Goal: Task Accomplishment & Management: Use online tool/utility

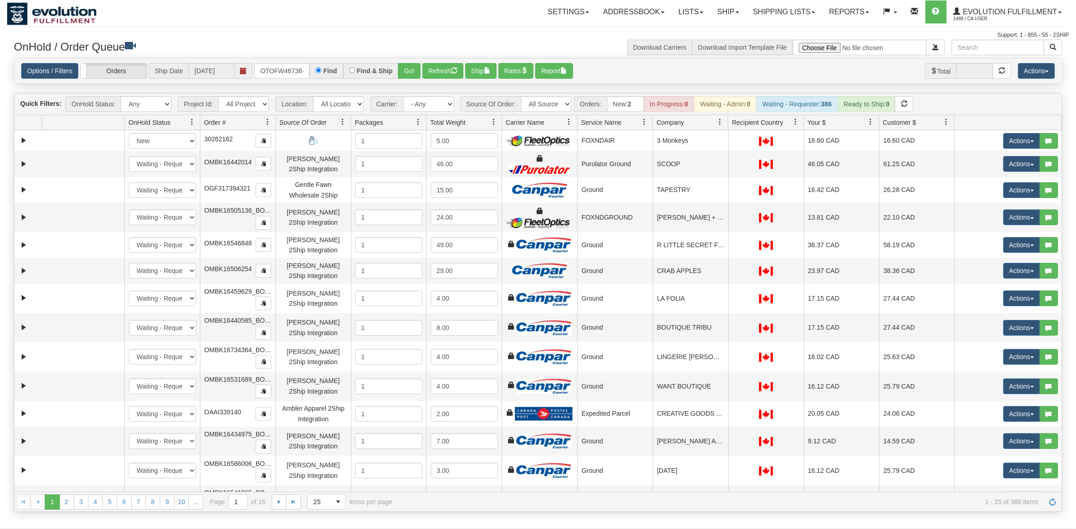
scroll to position [0, 4]
click at [415, 73] on button "Go!" at bounding box center [409, 71] width 23 height 16
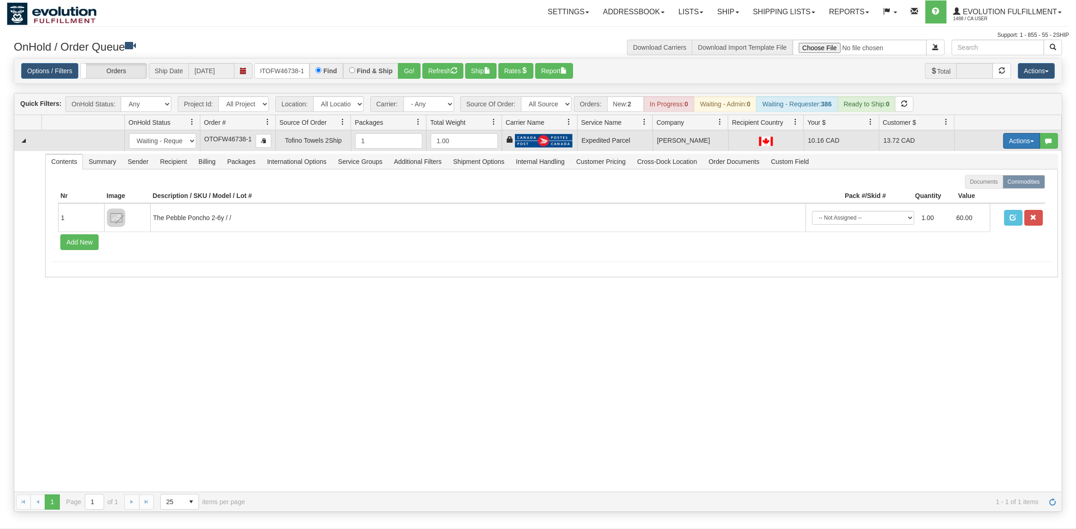
click at [1025, 140] on button "Actions" at bounding box center [1021, 141] width 37 height 16
click at [983, 193] on span "Ship" at bounding box center [984, 194] width 19 height 7
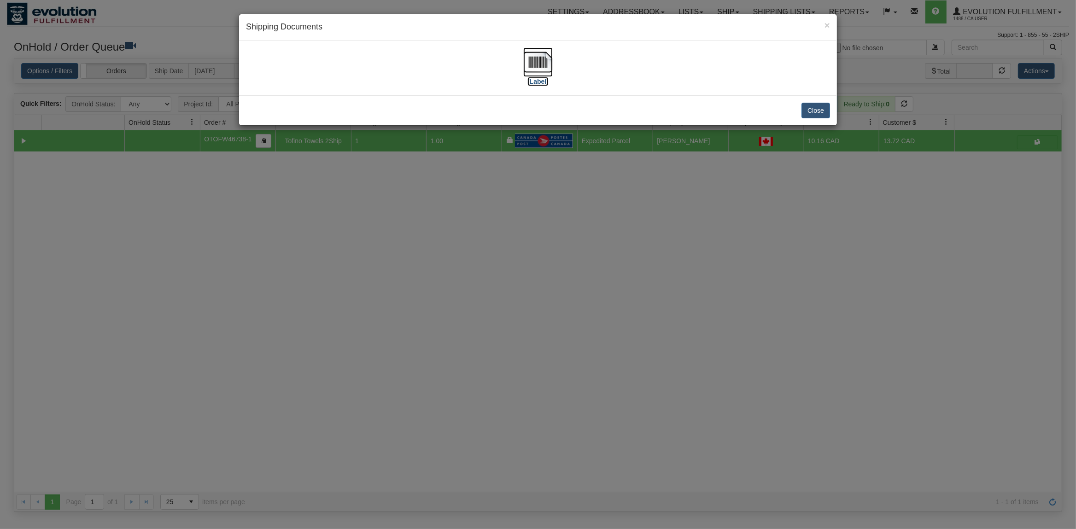
click at [541, 55] on img at bounding box center [537, 61] width 29 height 29
click at [811, 108] on button "Close" at bounding box center [815, 111] width 29 height 16
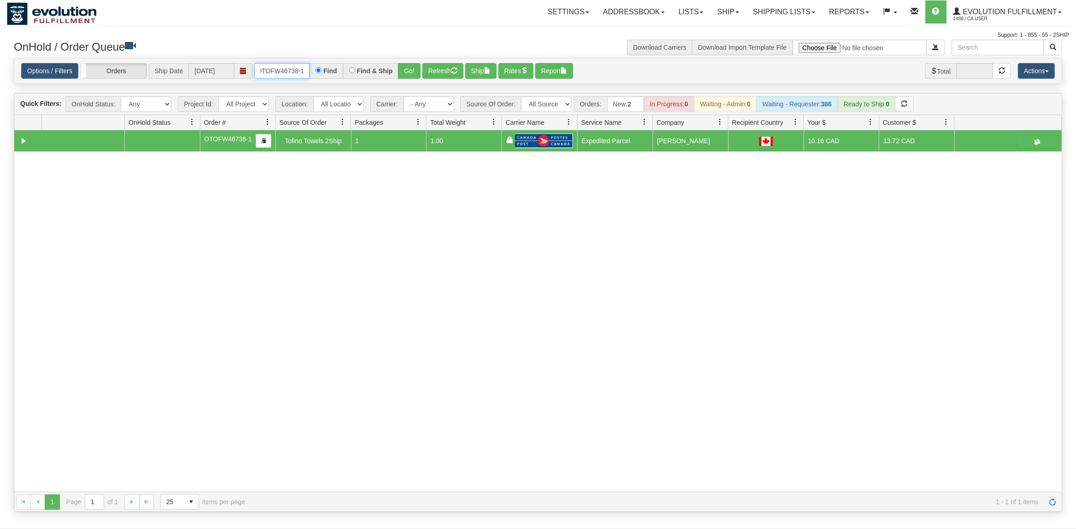
click at [277, 71] on input "OTOFW46738-1" at bounding box center [281, 71] width 55 height 16
click at [278, 71] on input "OTOFW46738-1" at bounding box center [281, 71] width 55 height 16
drag, startPoint x: 278, startPoint y: 71, endPoint x: 294, endPoint y: 71, distance: 15.7
click at [280, 71] on input "OTOFW46738-1" at bounding box center [281, 71] width 55 height 16
click at [294, 71] on input "OTOFW46738-1" at bounding box center [281, 71] width 55 height 16
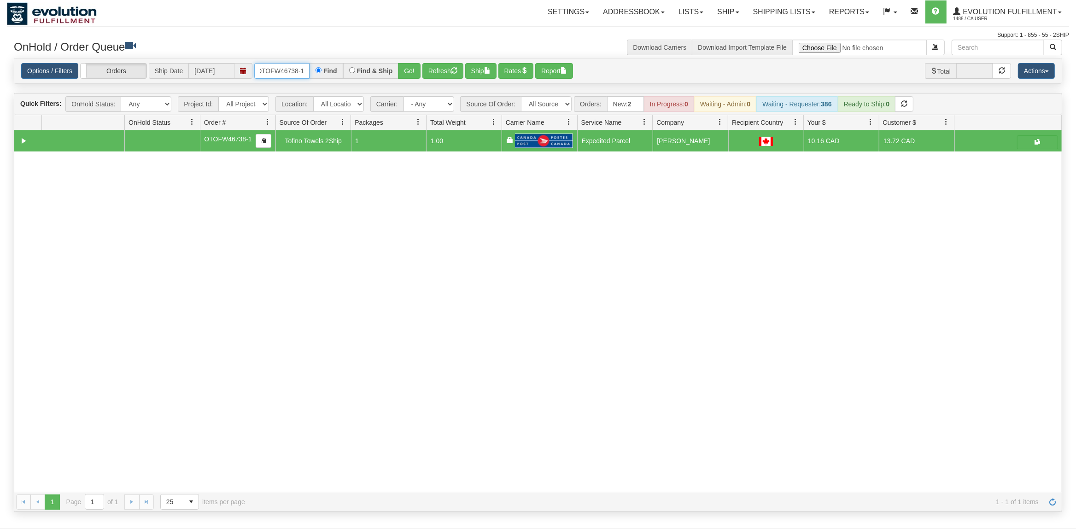
click at [294, 71] on input "OTOFW46738-1" at bounding box center [281, 71] width 55 height 16
click at [409, 71] on button "Go!" at bounding box center [409, 71] width 23 height 16
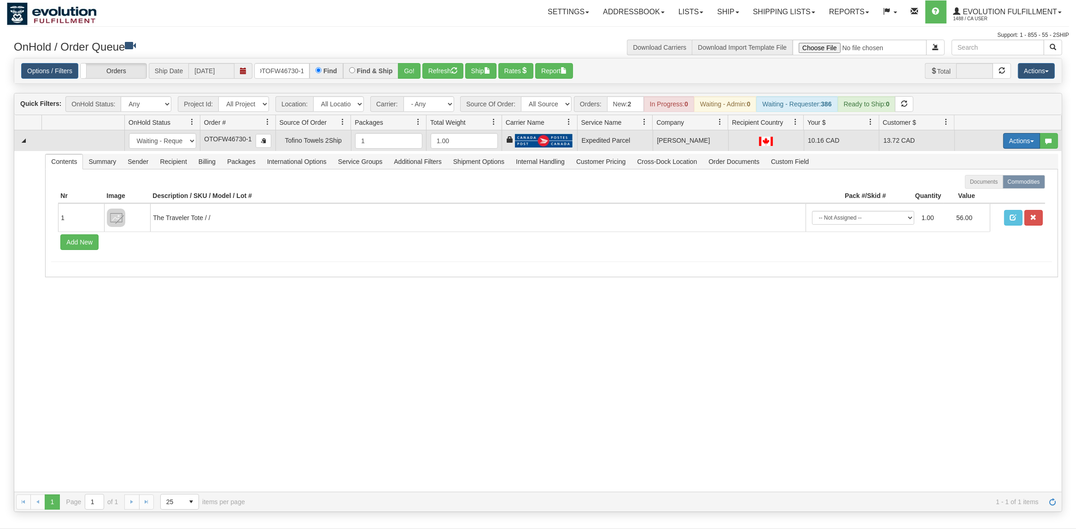
click at [1018, 142] on button "Actions" at bounding box center [1021, 141] width 37 height 16
click at [981, 193] on span "Ship" at bounding box center [984, 194] width 19 height 7
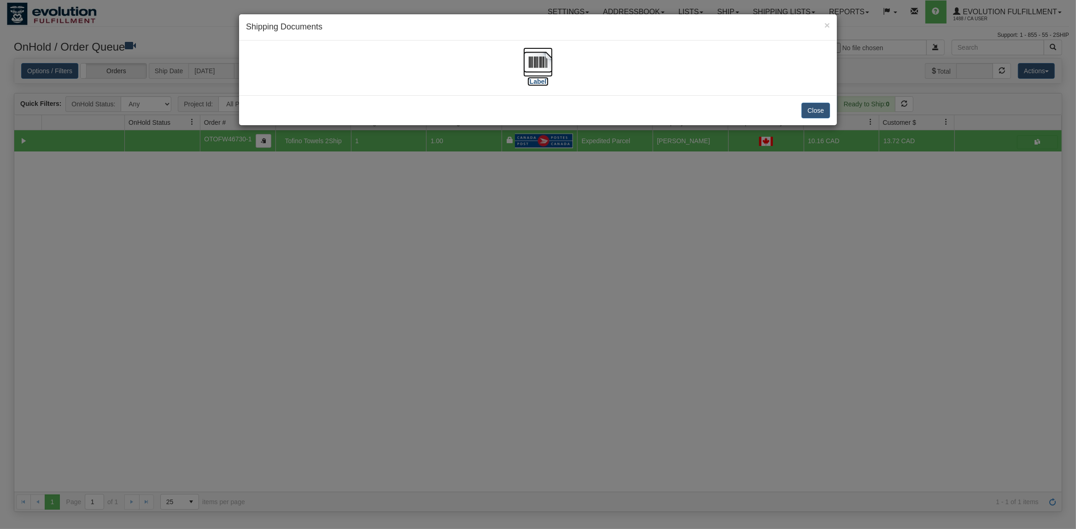
click at [542, 62] on img at bounding box center [537, 61] width 29 height 29
click at [817, 112] on button "Close" at bounding box center [815, 111] width 29 height 16
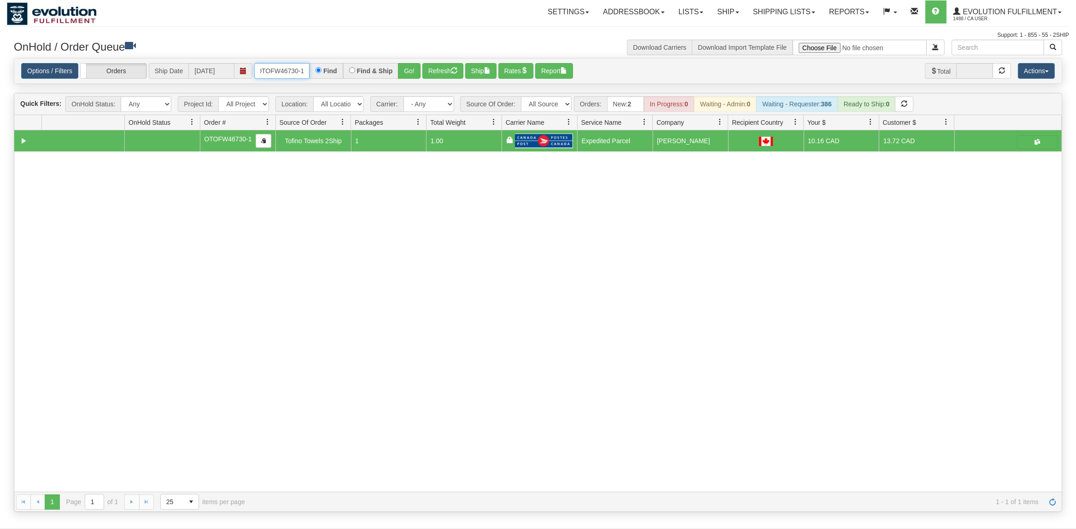
click at [304, 71] on input "OTOFW46730-1" at bounding box center [281, 71] width 55 height 16
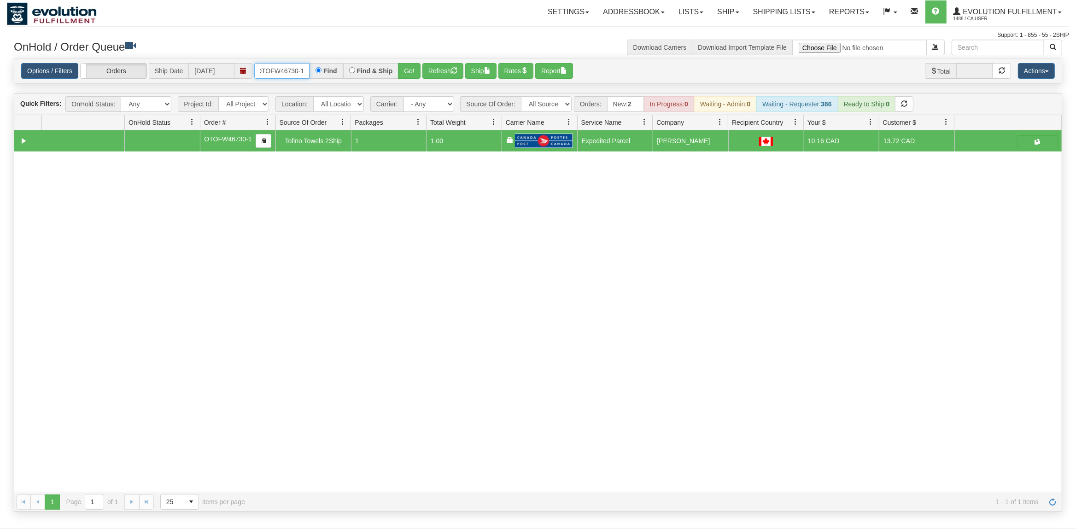
click at [304, 71] on input "OTOFW46730-1" at bounding box center [281, 71] width 55 height 16
drag, startPoint x: 304, startPoint y: 71, endPoint x: 236, endPoint y: 80, distance: 68.7
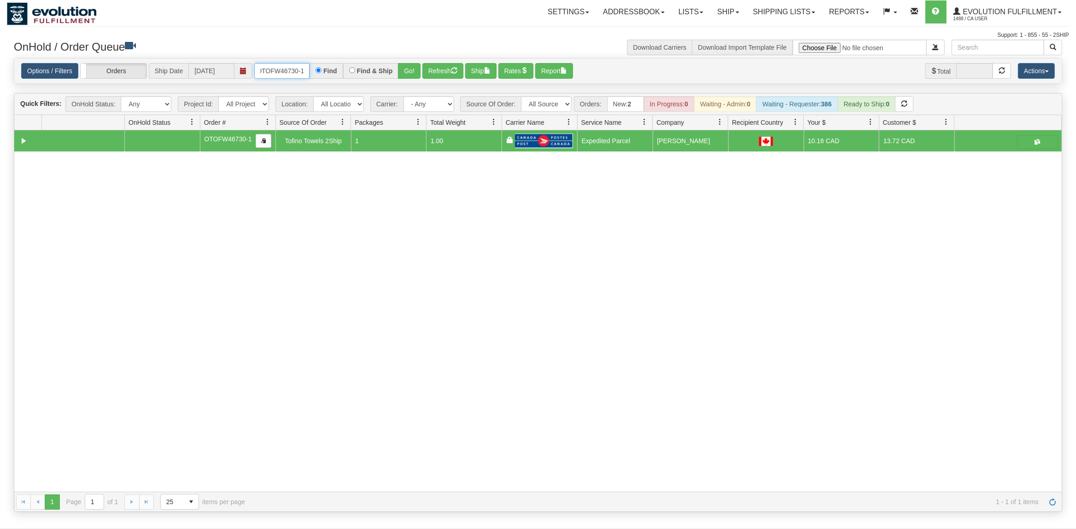
click at [236, 80] on div "Options / Filters Group Shipments Orders Ship Date [DATE] OTOFW46730-1 Find Fin…" at bounding box center [537, 70] width 1047 height 25
click at [409, 73] on button "Go!" at bounding box center [409, 71] width 23 height 16
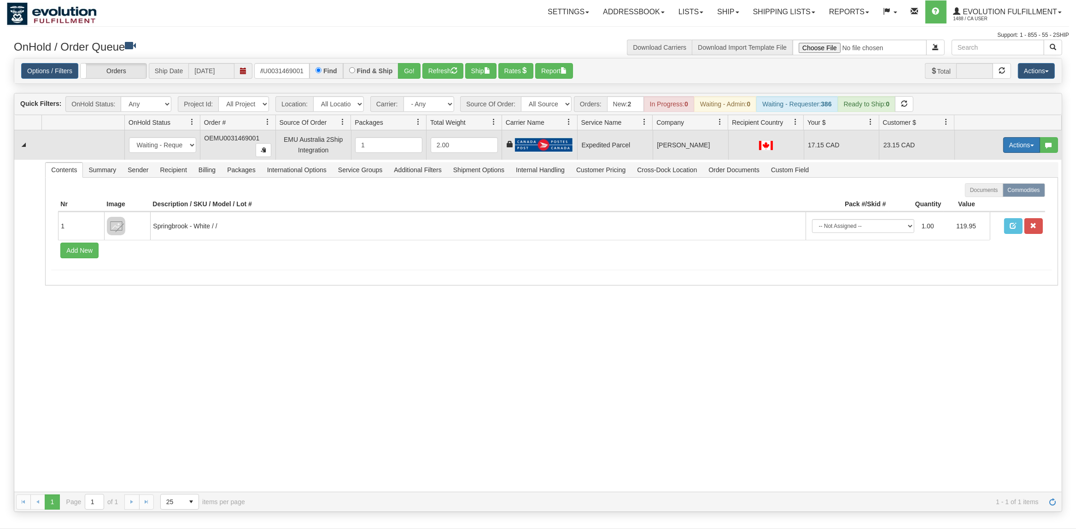
click at [1024, 144] on button "Actions" at bounding box center [1021, 145] width 37 height 16
click at [980, 196] on span "Ship" at bounding box center [984, 198] width 19 height 7
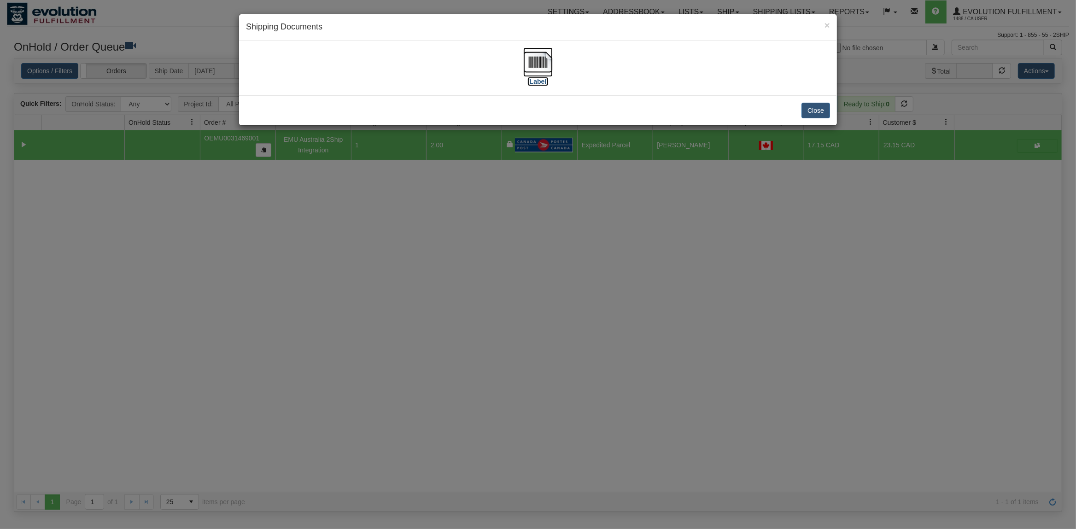
click at [534, 63] on img at bounding box center [537, 61] width 29 height 29
drag, startPoint x: 818, startPoint y: 115, endPoint x: 576, endPoint y: 76, distance: 244.5
click at [818, 115] on button "Close" at bounding box center [815, 111] width 29 height 16
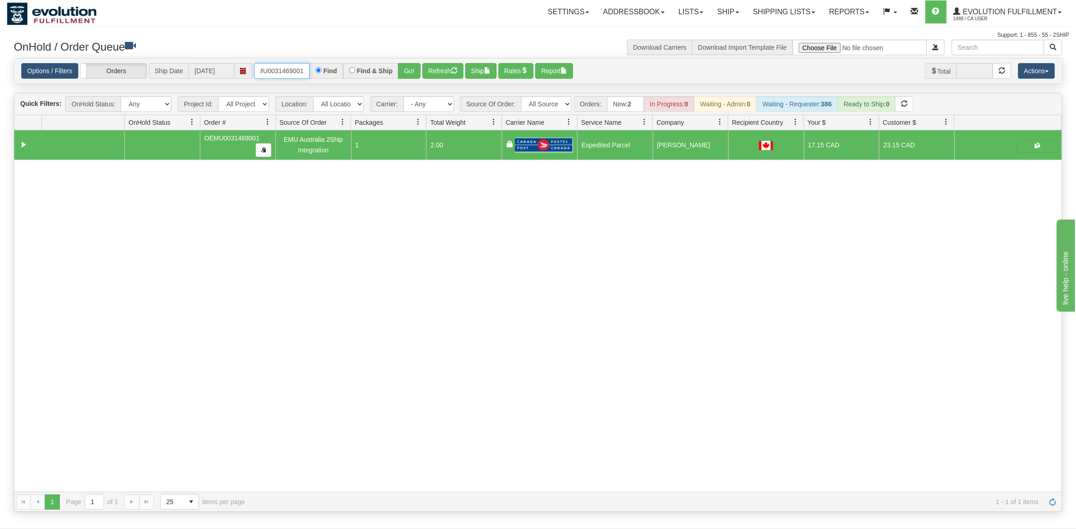
click at [279, 71] on input "OEMU0031469001" at bounding box center [281, 71] width 55 height 16
click at [410, 69] on button "Go!" at bounding box center [409, 71] width 23 height 16
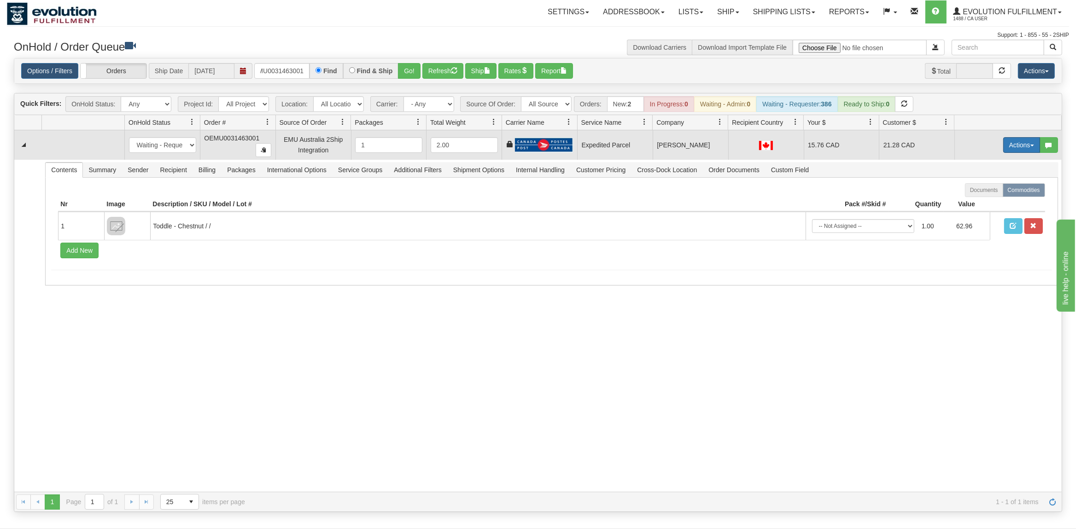
click at [1020, 146] on button "Actions" at bounding box center [1021, 145] width 37 height 16
click at [985, 198] on span "Ship" at bounding box center [984, 198] width 19 height 7
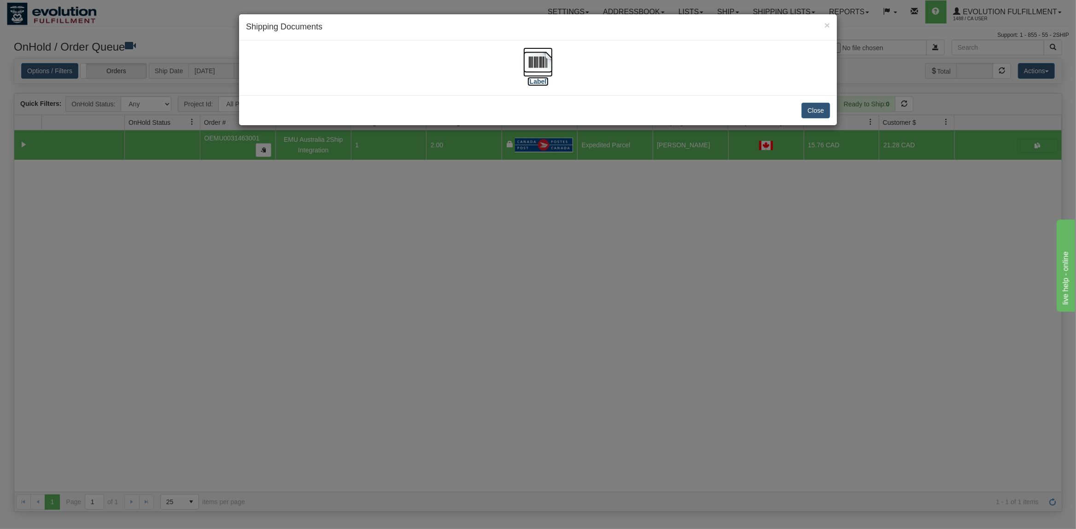
click at [537, 58] on img at bounding box center [537, 61] width 29 height 29
click at [813, 111] on button "Close" at bounding box center [815, 111] width 29 height 16
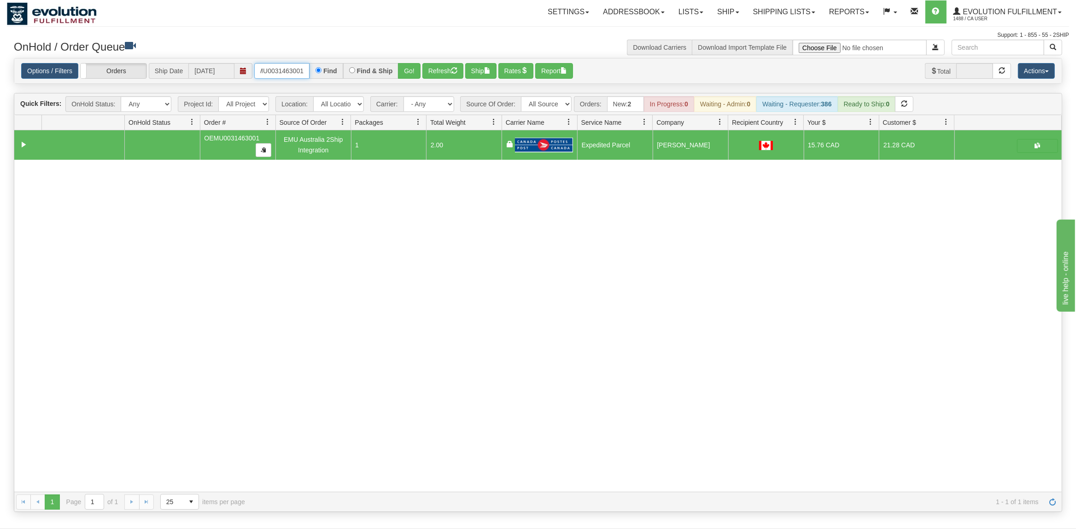
click at [283, 76] on input "OEMU0031463001" at bounding box center [281, 71] width 55 height 16
click at [284, 76] on input "OEMU0031463001" at bounding box center [281, 71] width 55 height 16
click at [413, 67] on button "Go!" at bounding box center [409, 71] width 23 height 16
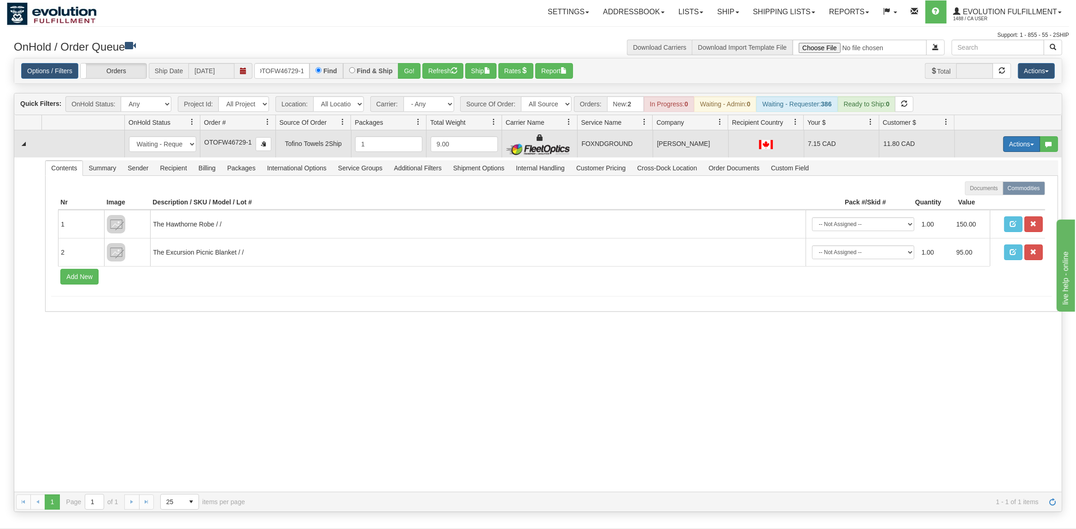
click at [1022, 145] on button "Actions" at bounding box center [1021, 144] width 37 height 16
click at [985, 198] on span "Ship" at bounding box center [984, 197] width 19 height 7
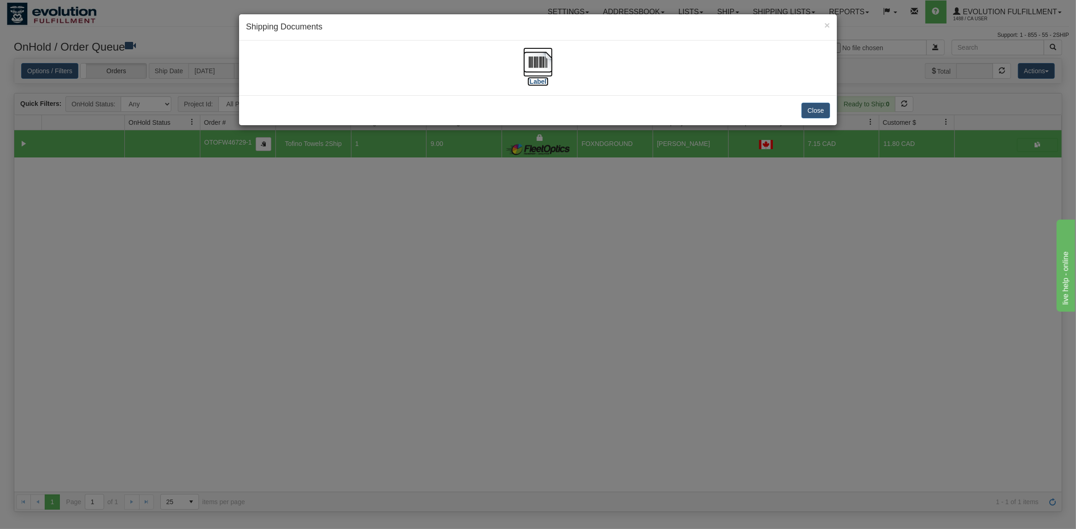
click at [546, 60] on img at bounding box center [537, 61] width 29 height 29
click at [821, 111] on button "Close" at bounding box center [815, 111] width 29 height 16
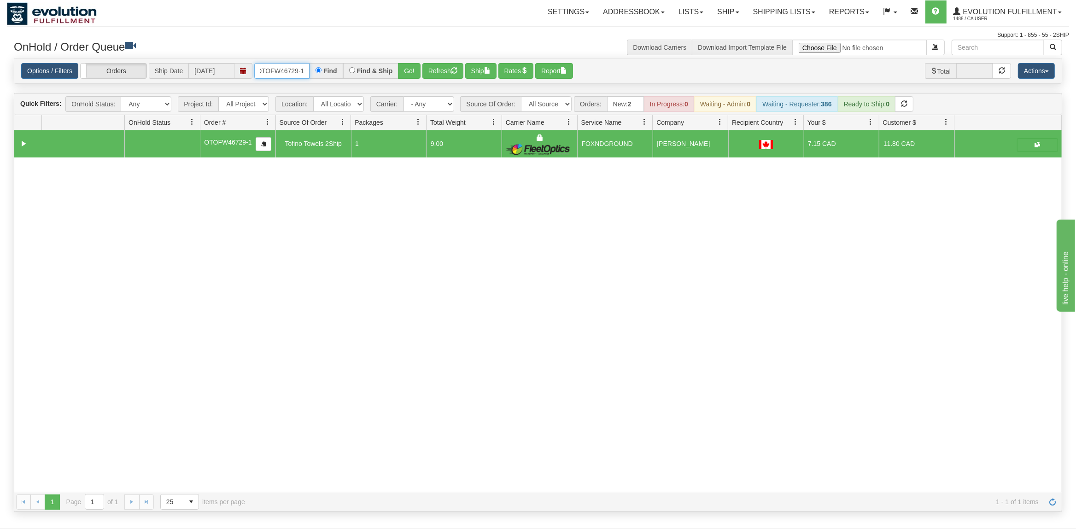
click at [287, 72] on input "OTOFW46729-1" at bounding box center [281, 71] width 55 height 16
click at [403, 71] on button "Go!" at bounding box center [409, 71] width 23 height 16
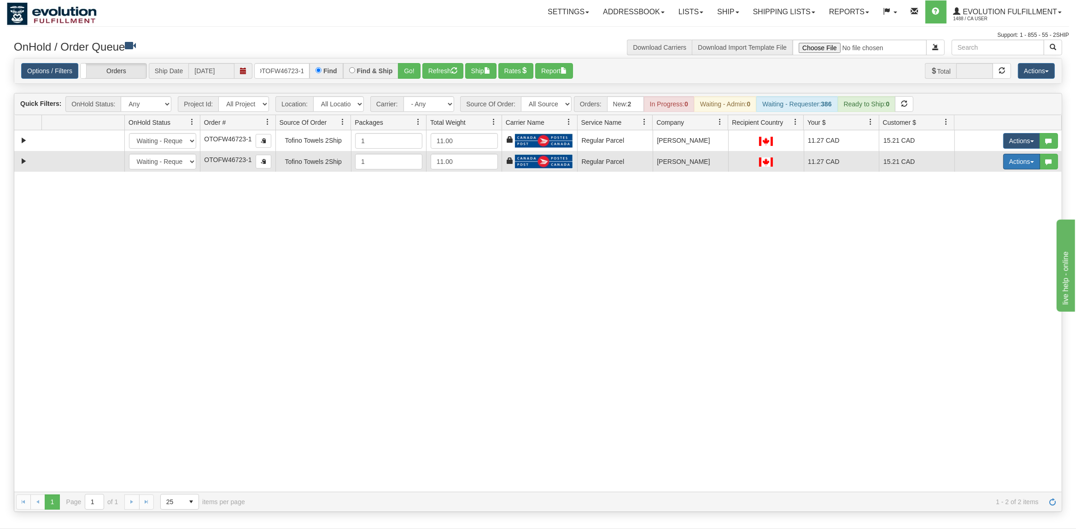
click at [1022, 166] on button "Actions" at bounding box center [1021, 162] width 37 height 16
click at [985, 228] on span "Delete" at bounding box center [987, 226] width 25 height 7
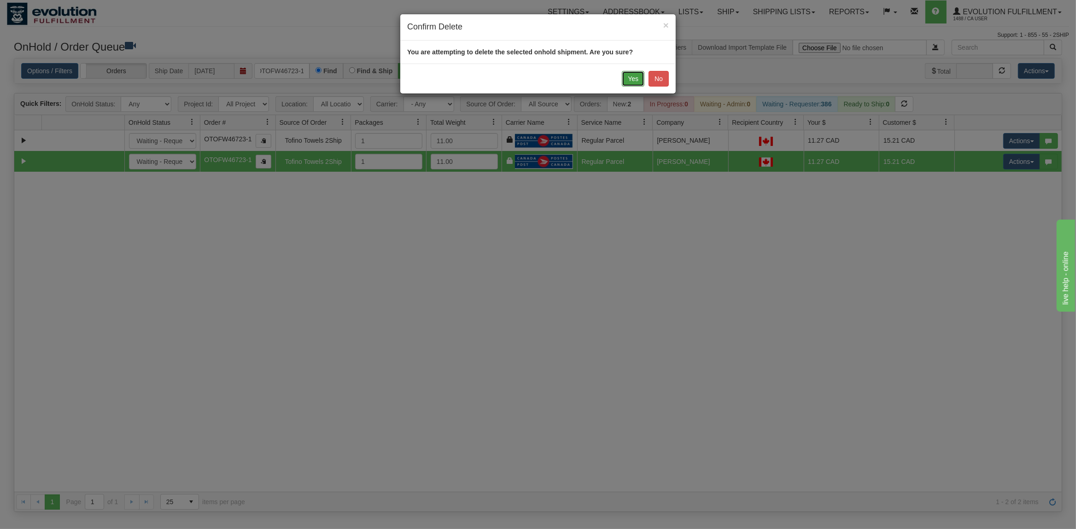
click at [628, 77] on button "Yes" at bounding box center [633, 79] width 23 height 16
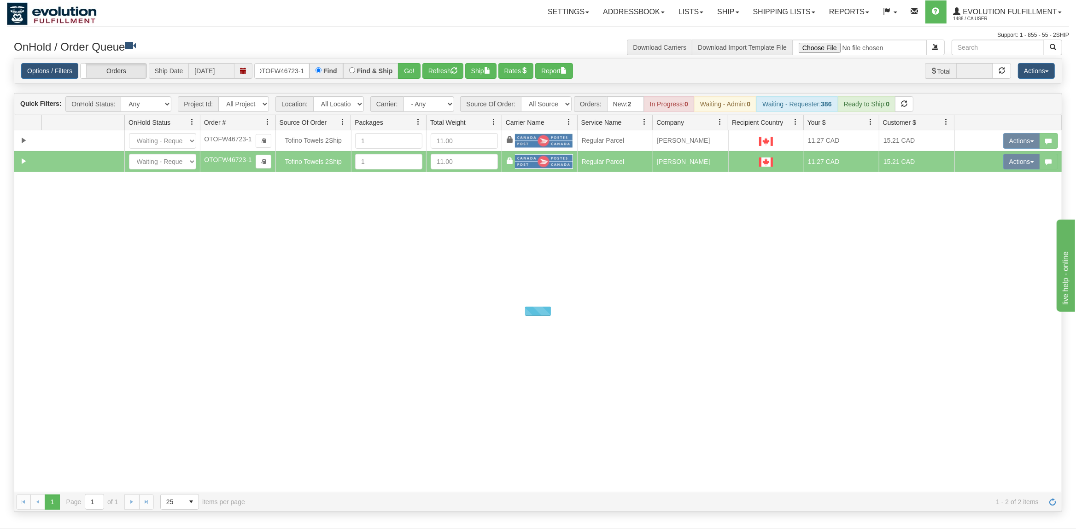
click at [1015, 140] on div at bounding box center [537, 311] width 1047 height 362
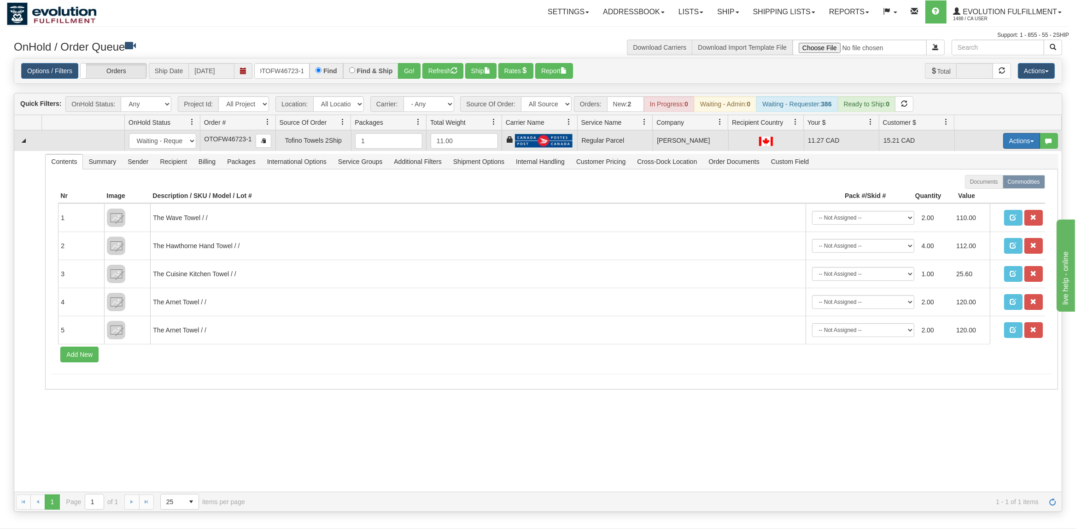
click at [1013, 142] on button "Actions" at bounding box center [1021, 141] width 37 height 16
click at [993, 180] on span "Rate All Services" at bounding box center [1002, 182] width 55 height 7
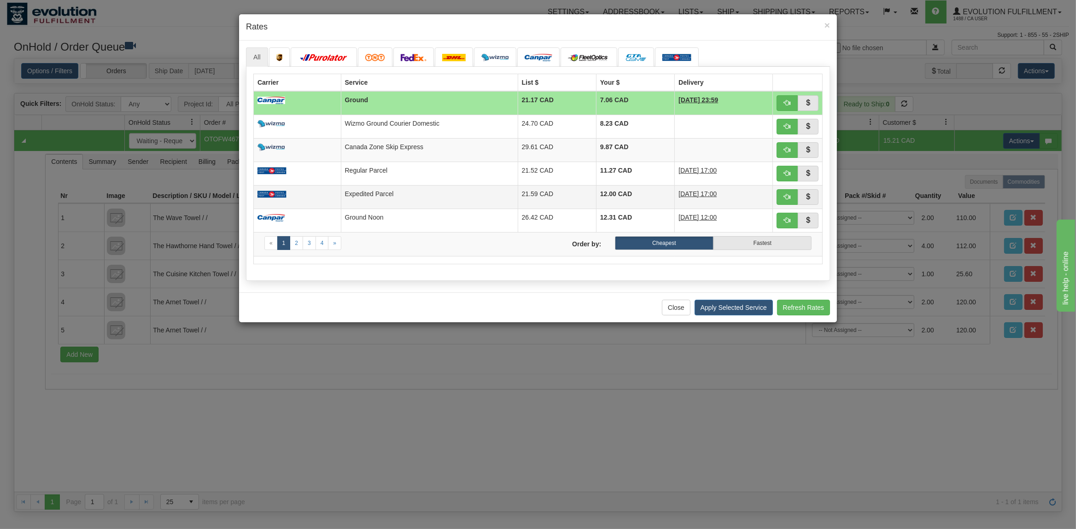
click at [341, 195] on td at bounding box center [298, 196] width 88 height 23
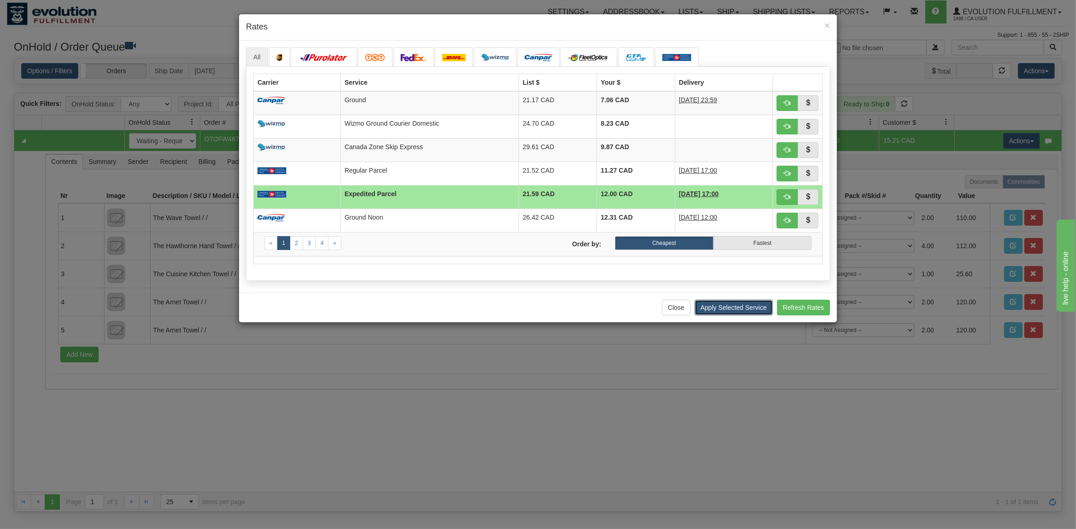
click at [743, 310] on button "Apply Selected Service" at bounding box center [734, 308] width 78 height 16
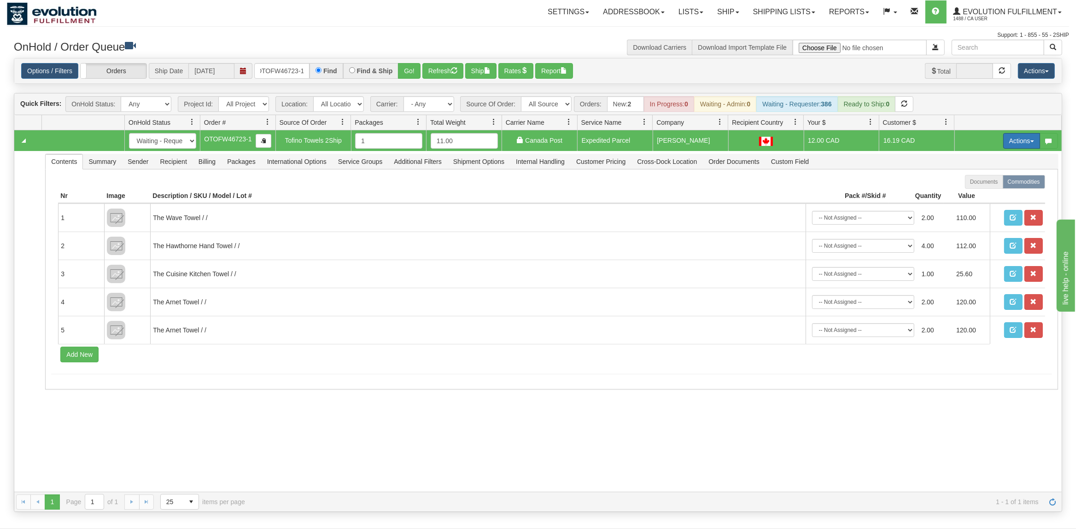
click at [1013, 141] on button "Actions" at bounding box center [1021, 141] width 37 height 16
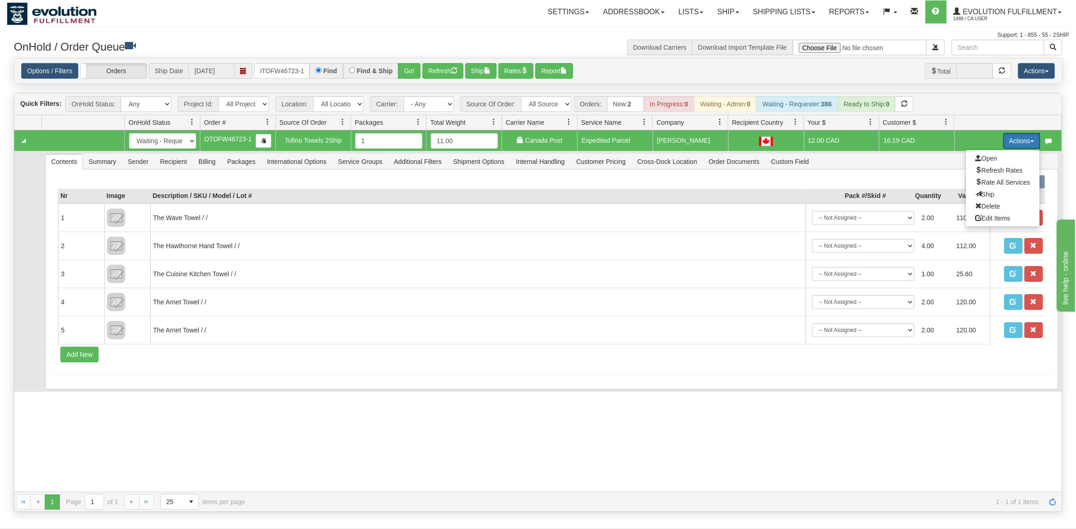
click at [975, 193] on span at bounding box center [978, 194] width 6 height 6
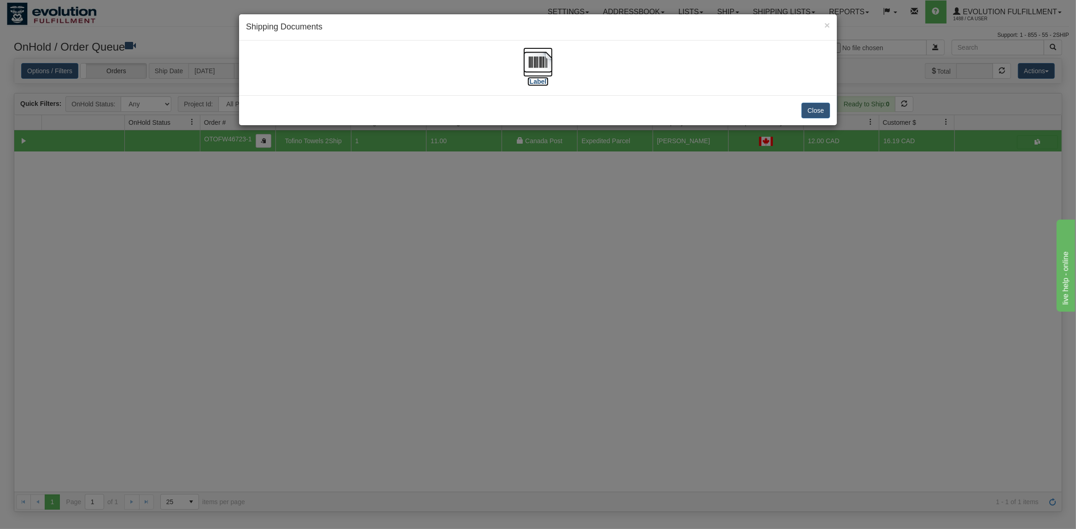
click at [542, 64] on img at bounding box center [537, 61] width 29 height 29
click at [816, 110] on button "Close" at bounding box center [815, 111] width 29 height 16
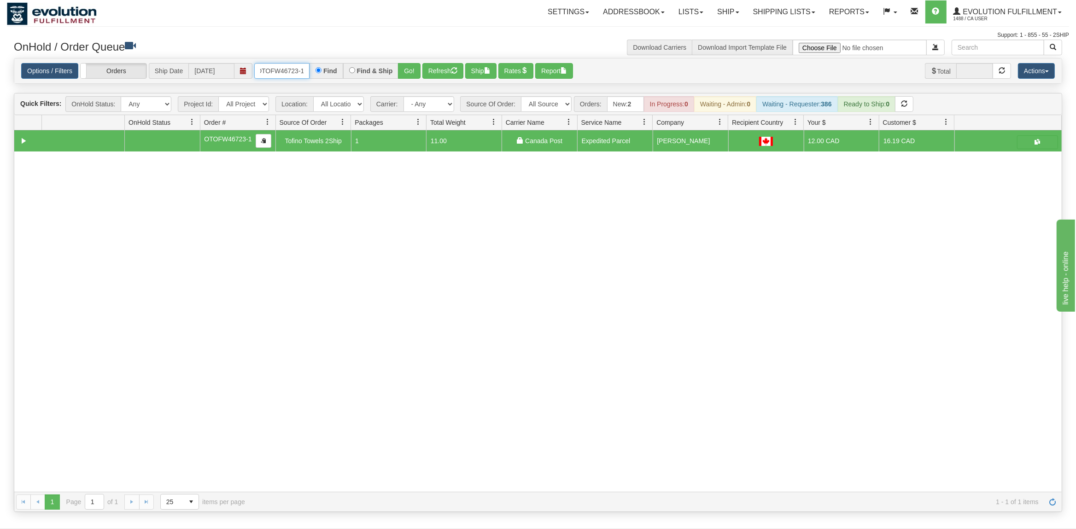
click at [287, 69] on input "OTOFW46723-1" at bounding box center [281, 71] width 55 height 16
type input "OEMU0031468001"
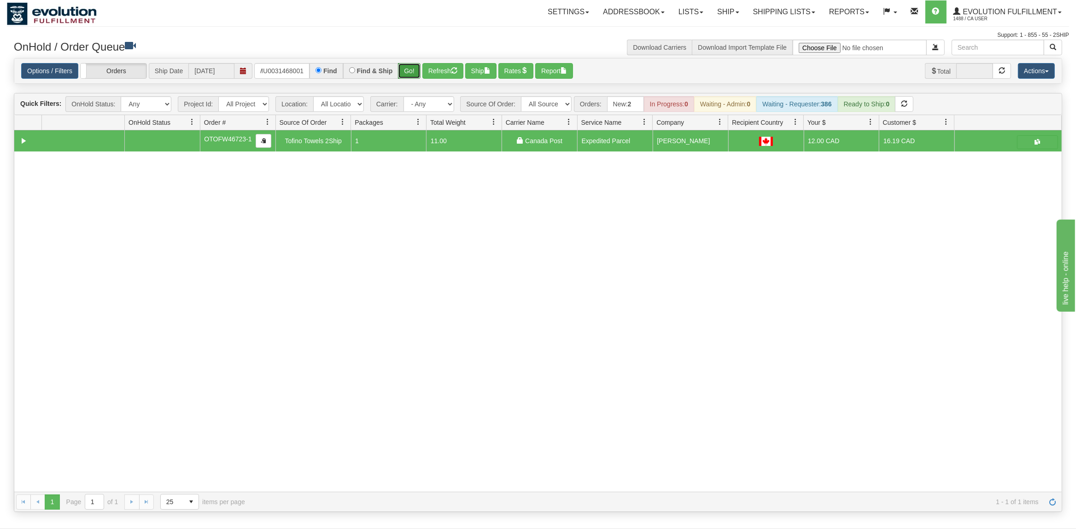
click at [413, 67] on button "Go!" at bounding box center [409, 71] width 23 height 16
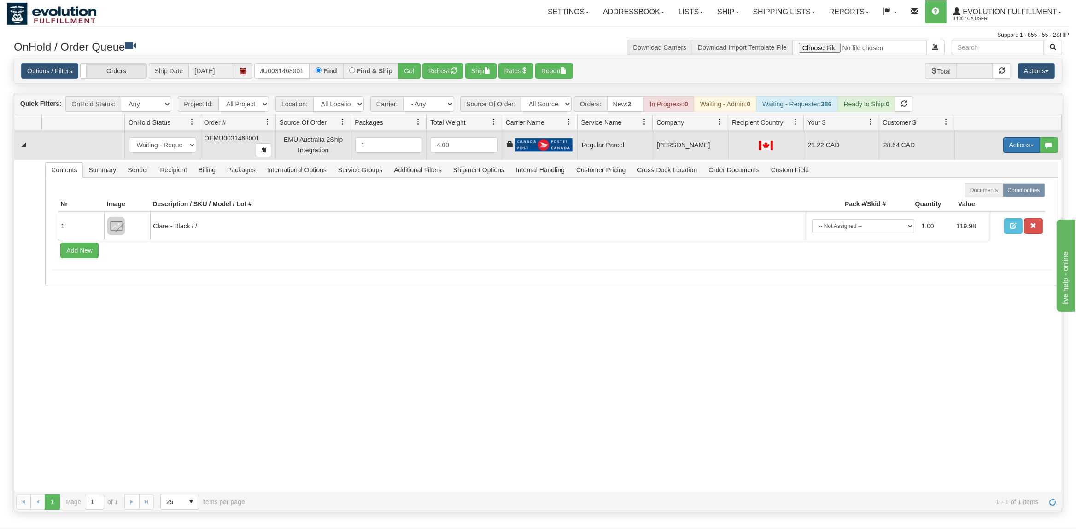
click at [1011, 147] on button "Actions" at bounding box center [1021, 145] width 37 height 16
click at [985, 188] on span "Rate All Services" at bounding box center [1002, 186] width 55 height 7
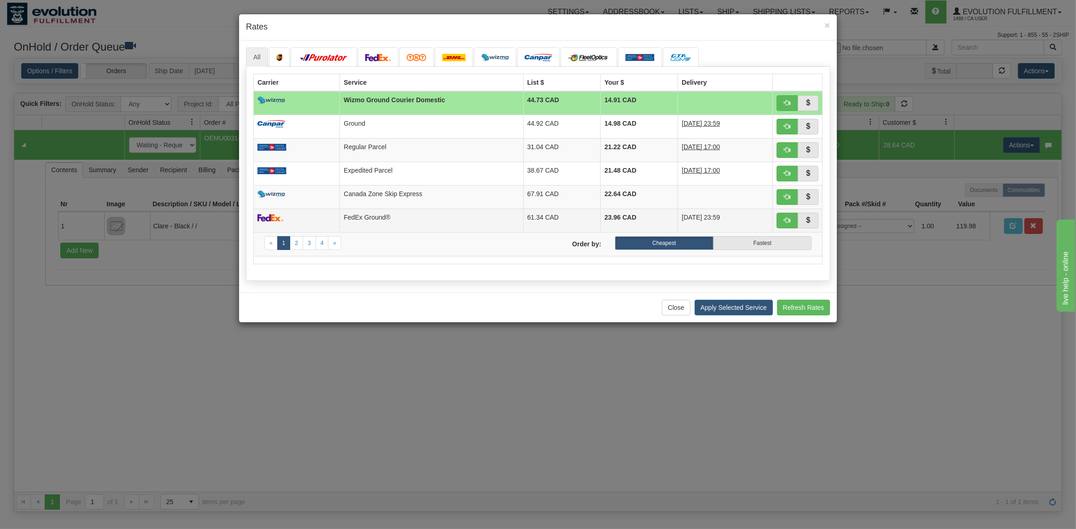
drag, startPoint x: 356, startPoint y: 179, endPoint x: 557, endPoint y: 229, distance: 206.7
click at [340, 179] on td at bounding box center [297, 173] width 86 height 23
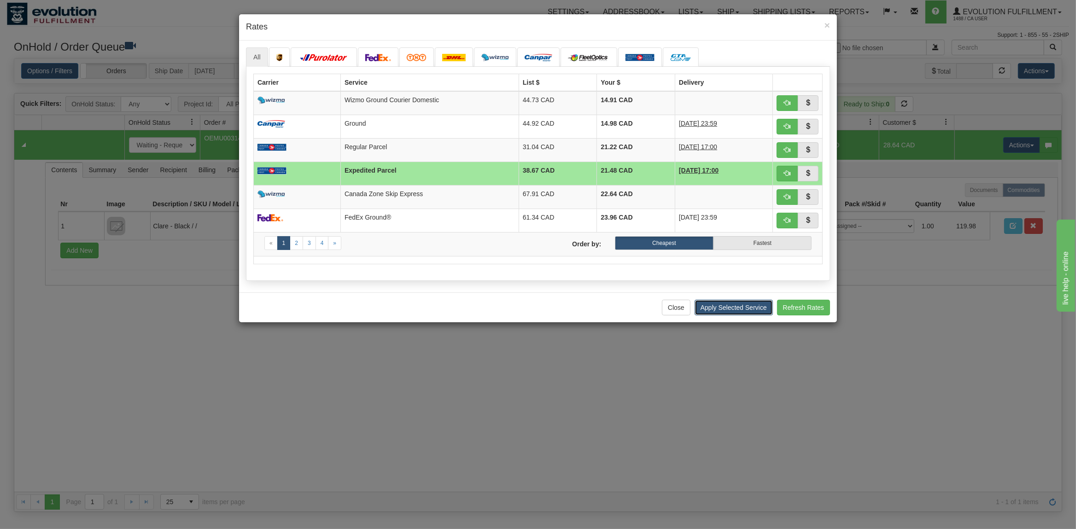
click at [724, 309] on button "Apply Selected Service" at bounding box center [734, 308] width 78 height 16
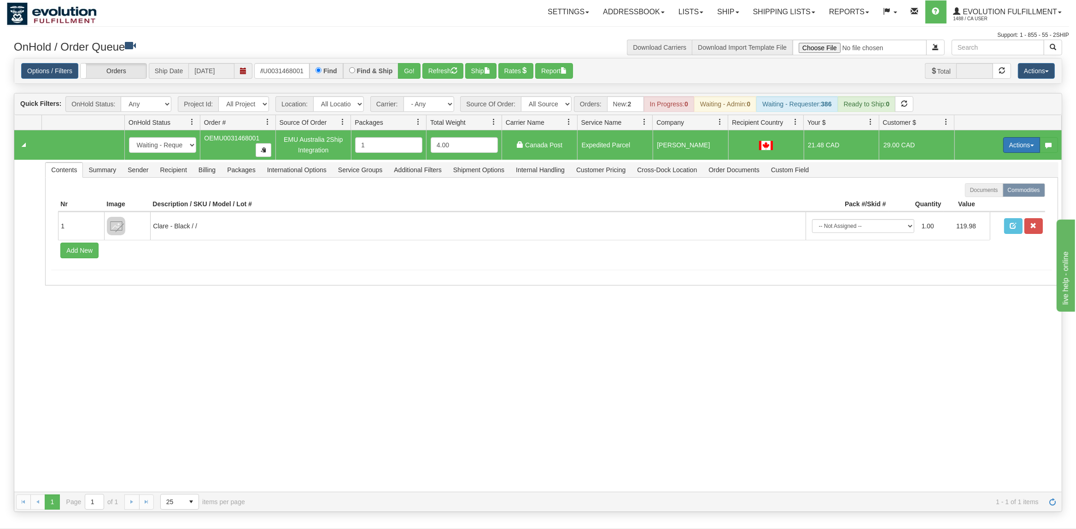
click at [1008, 149] on button "Actions" at bounding box center [1021, 145] width 37 height 16
click at [984, 199] on span "Ship" at bounding box center [984, 198] width 19 height 7
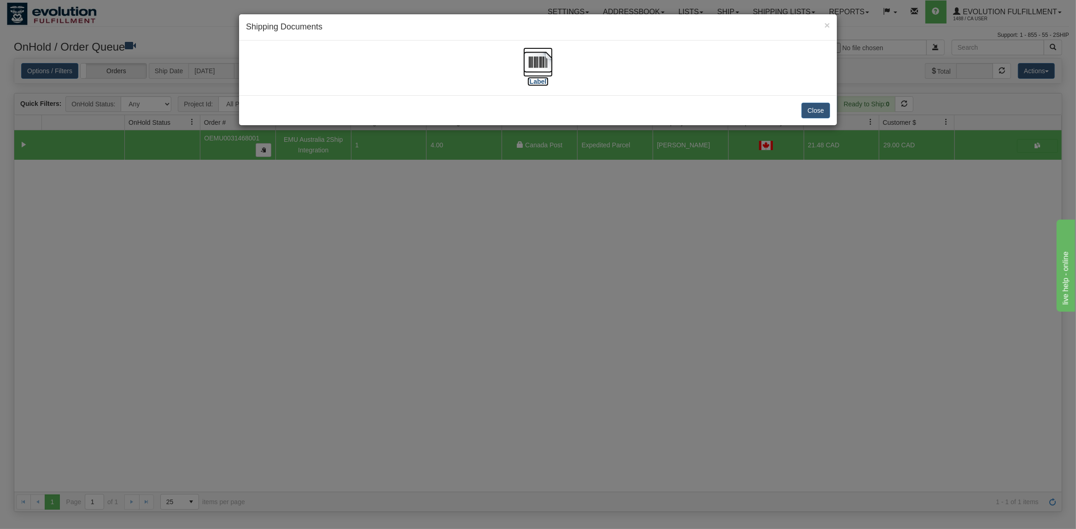
click at [535, 63] on img at bounding box center [537, 61] width 29 height 29
